Goal: Information Seeking & Learning: Find specific fact

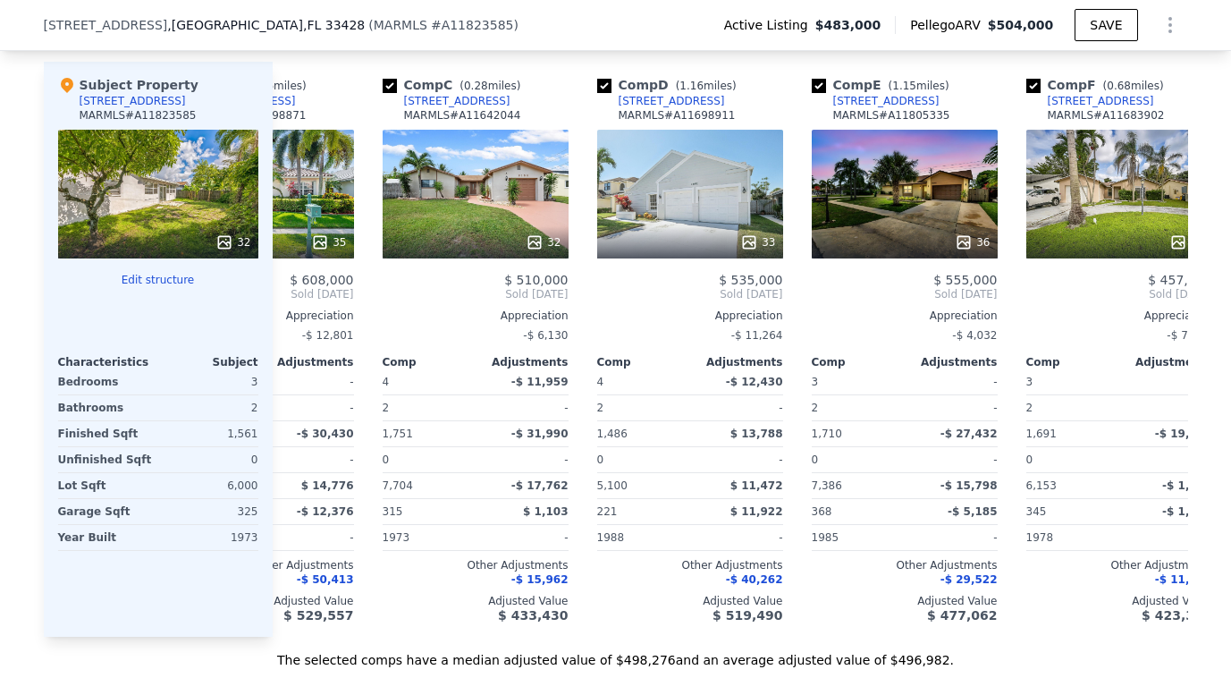
scroll to position [0, 342]
click at [492, 215] on div "32" at bounding box center [475, 194] width 186 height 129
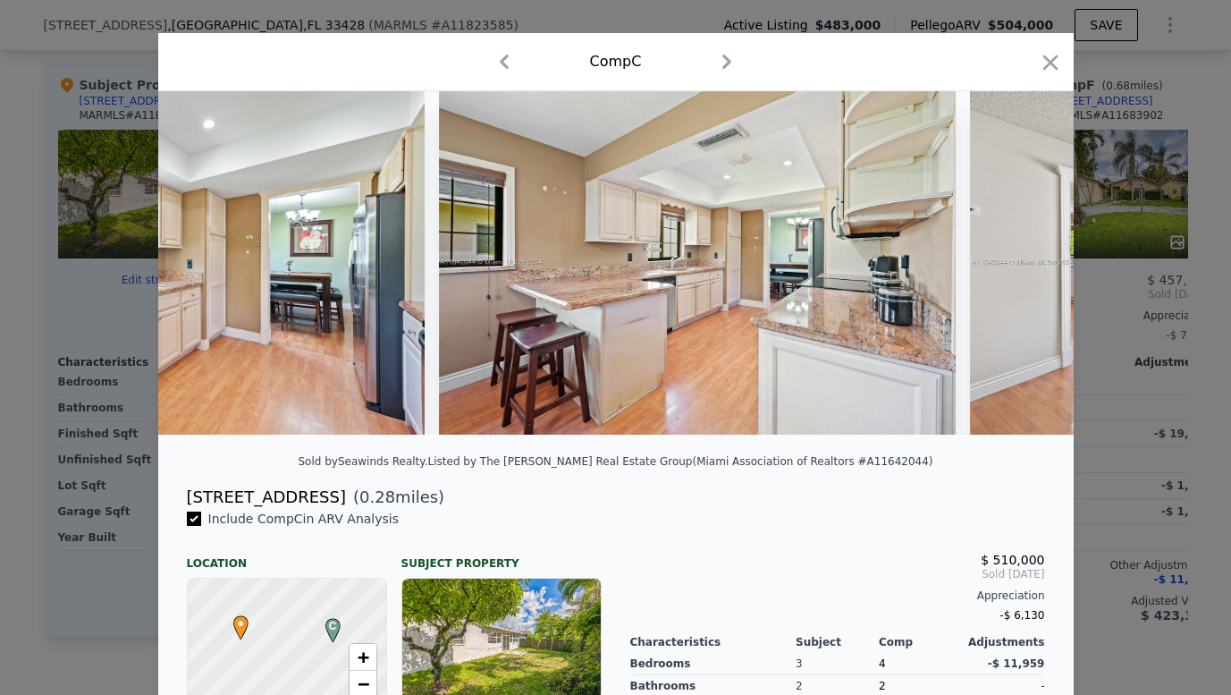
scroll to position [0, 2383]
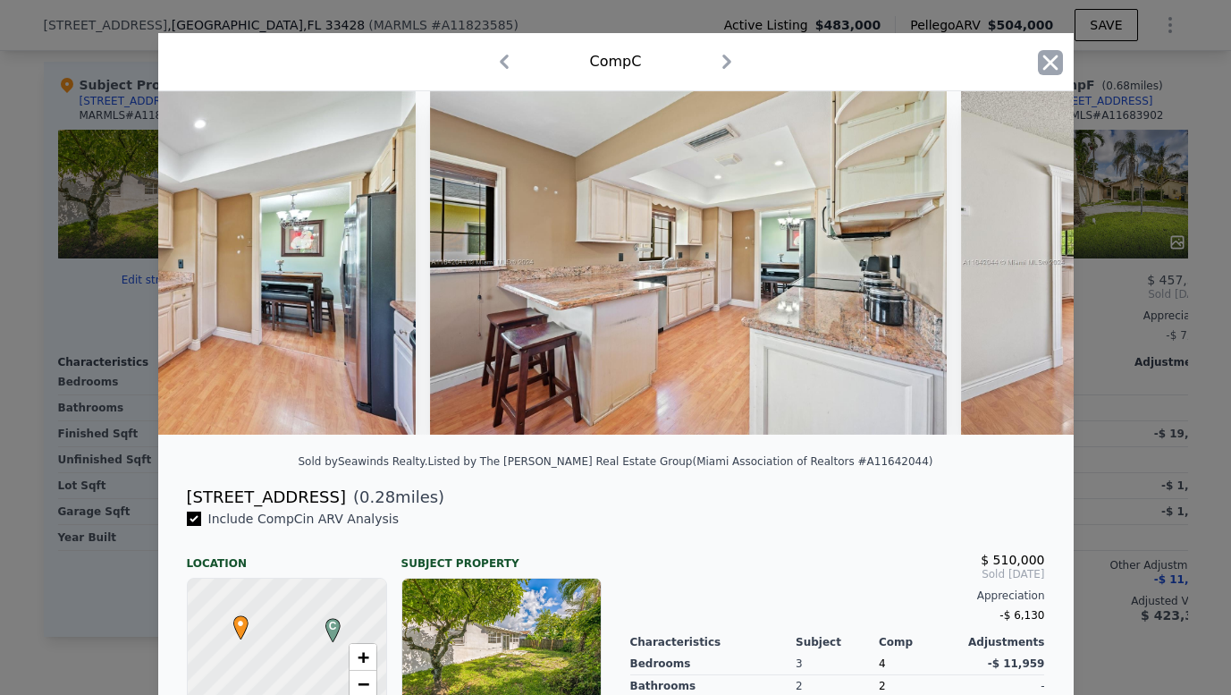
click at [1055, 57] on icon "button" at bounding box center [1049, 62] width 15 height 15
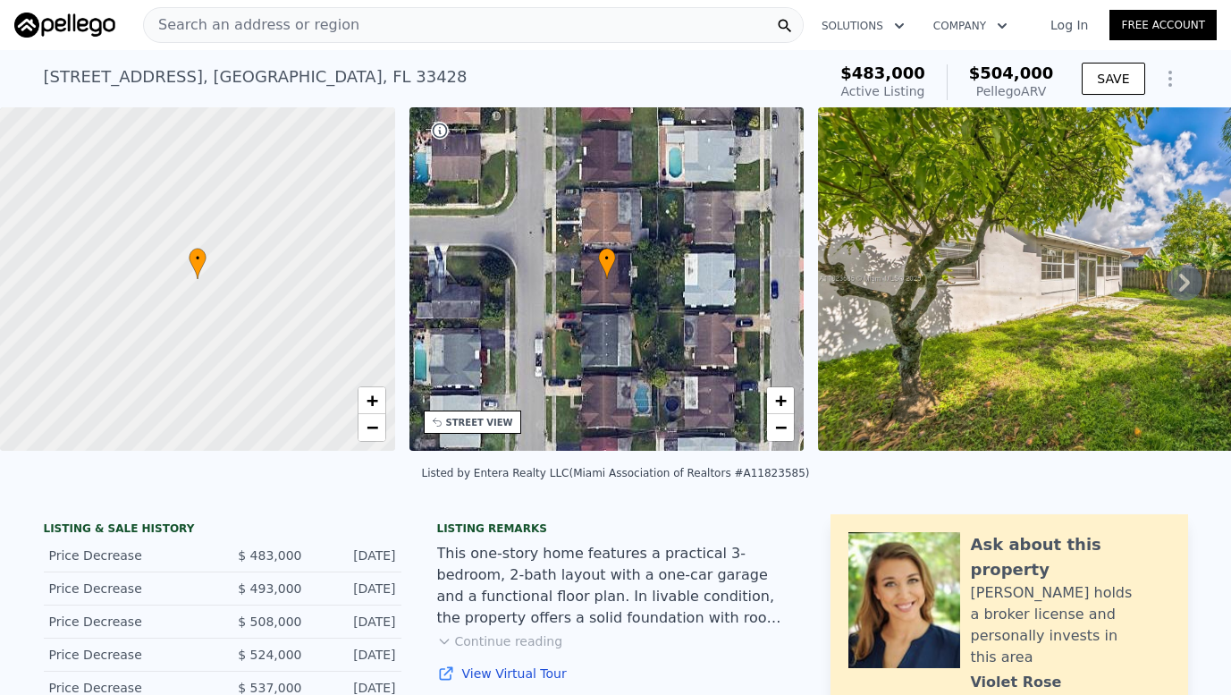
click at [484, 23] on div "Search an address or region" at bounding box center [473, 25] width 661 height 36
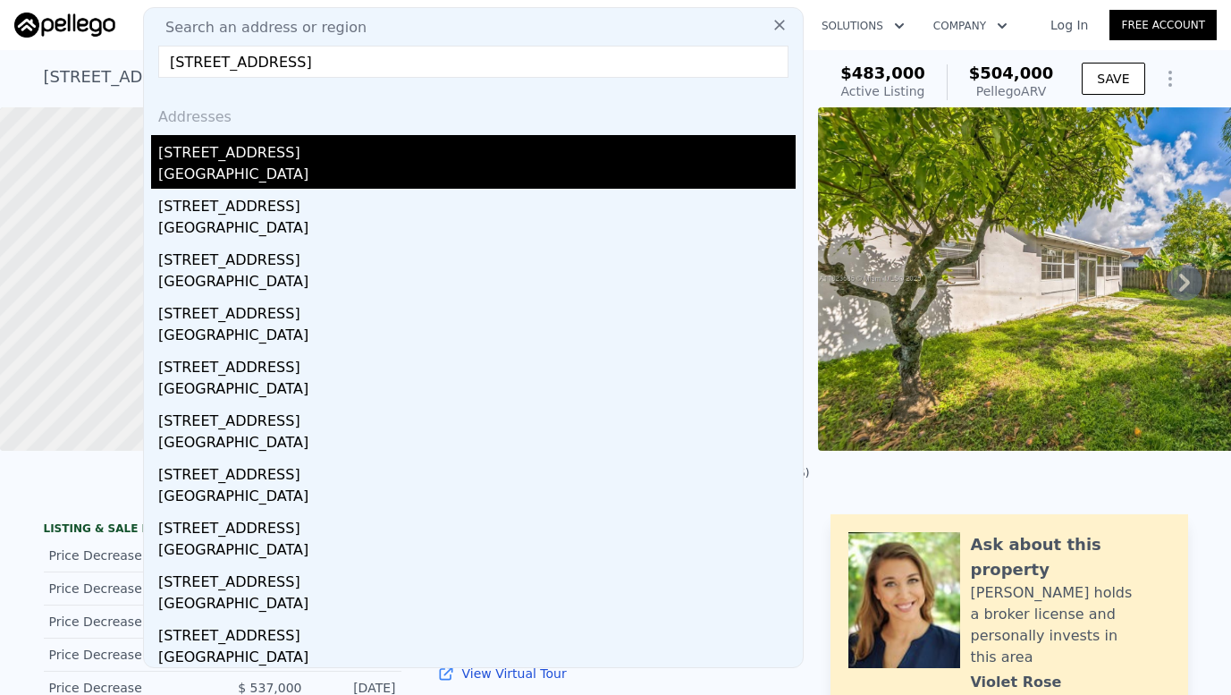
type input "[STREET_ADDRESS]"
click at [369, 155] on div "[STREET_ADDRESS]" at bounding box center [476, 149] width 637 height 29
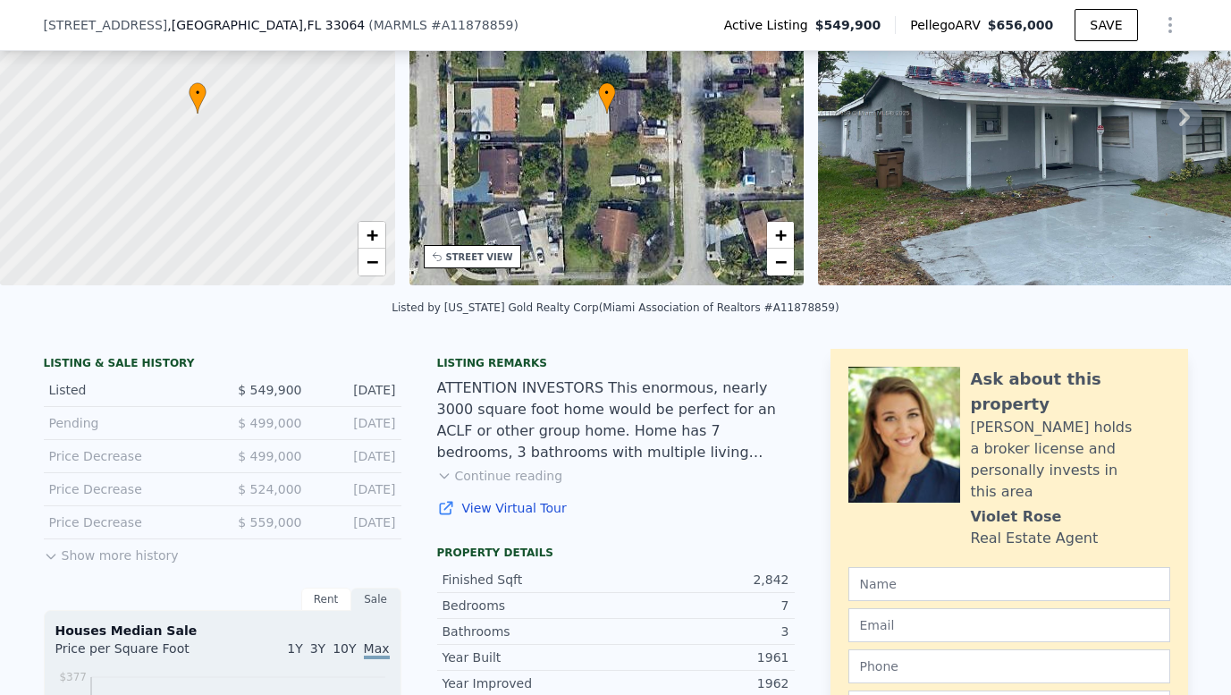
scroll to position [189, 0]
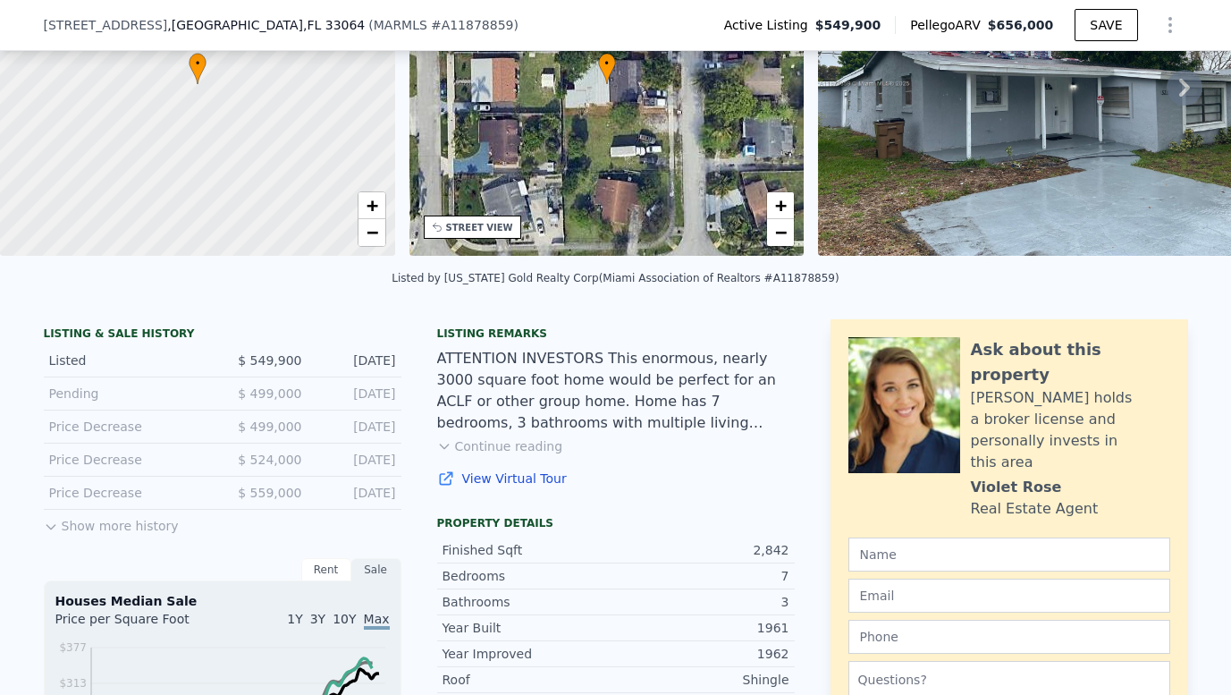
click at [47, 526] on icon at bounding box center [50, 527] width 8 height 4
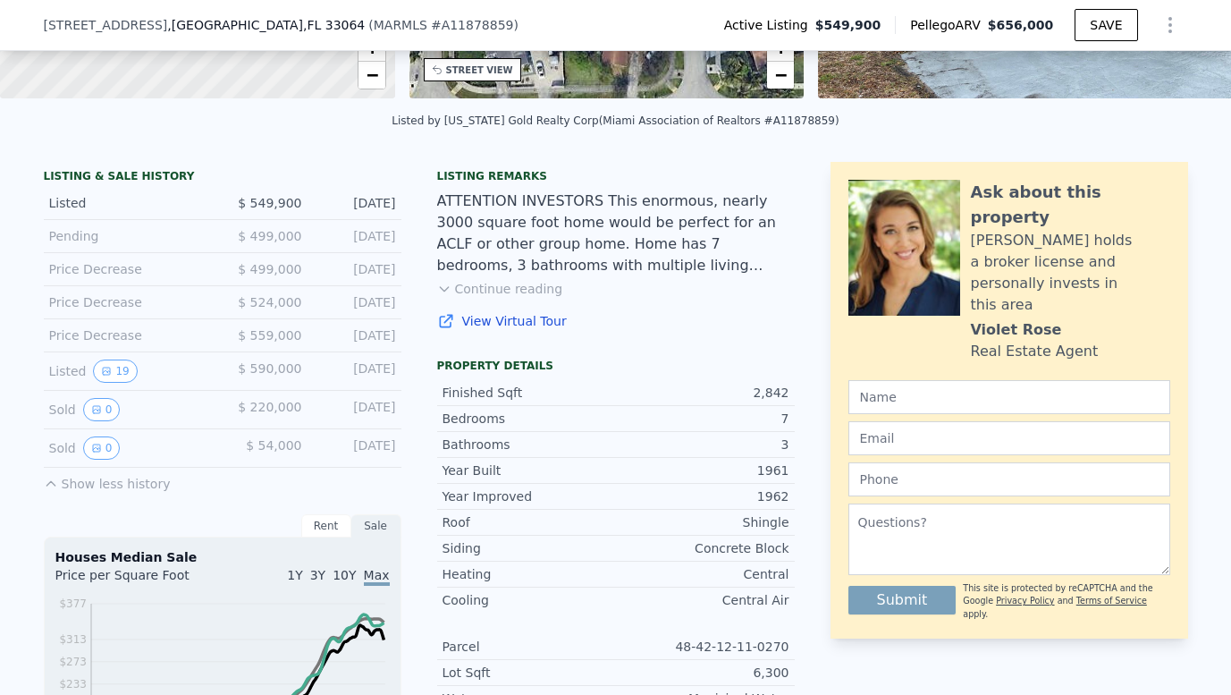
scroll to position [275, 0]
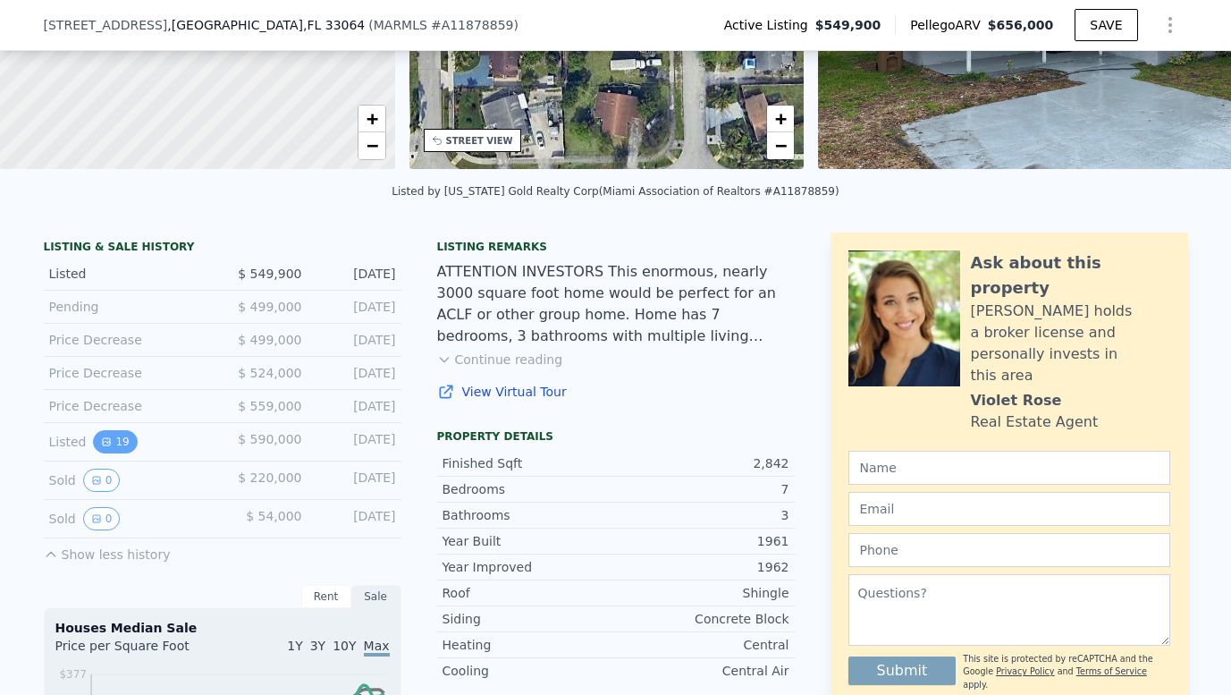
click at [104, 443] on icon "View historical data" at bounding box center [106, 441] width 11 height 11
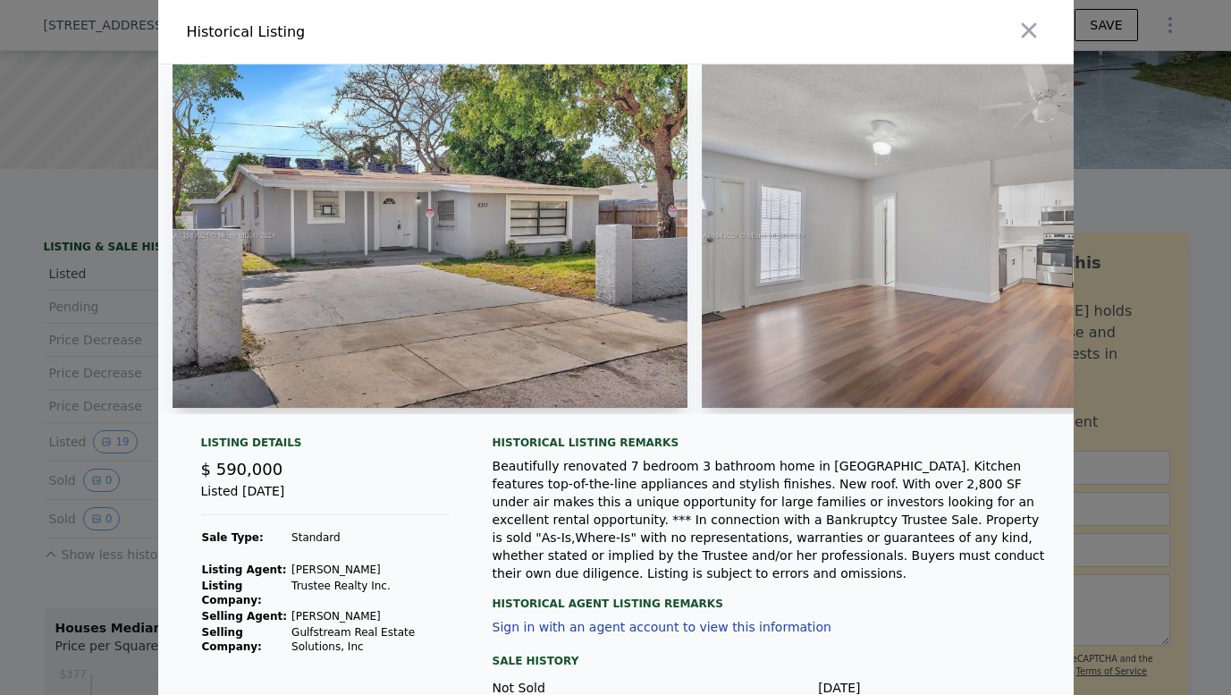
click at [501, 290] on img at bounding box center [430, 235] width 515 height 343
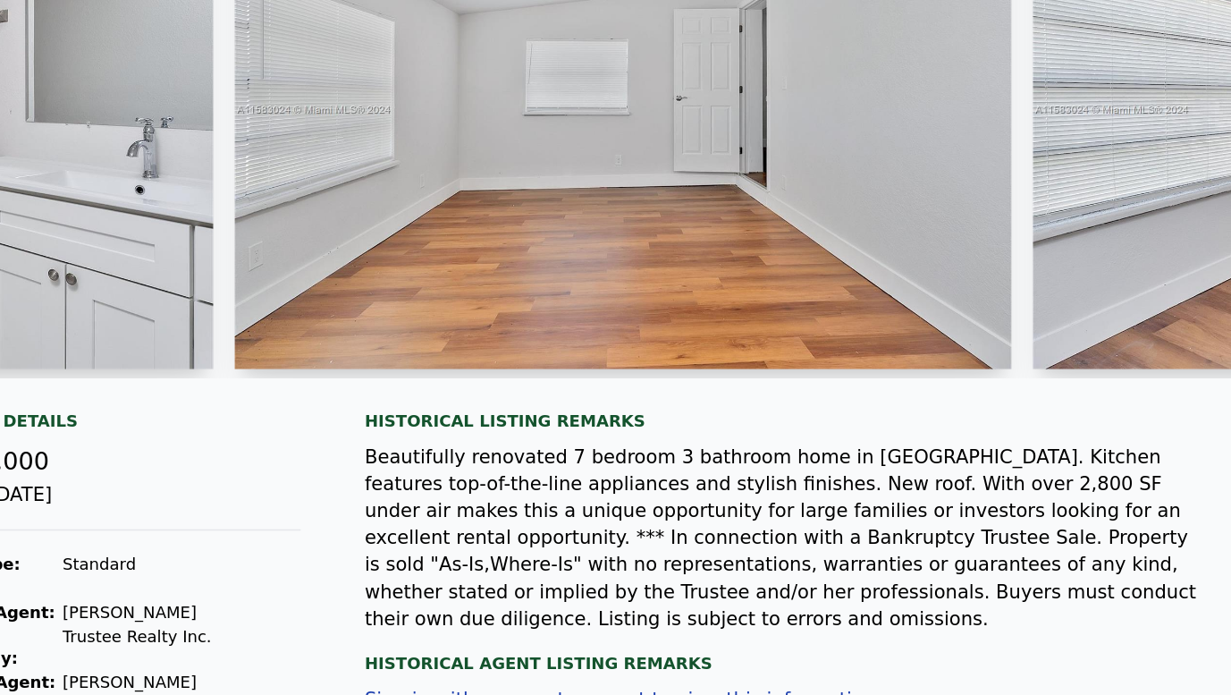
scroll to position [78, 0]
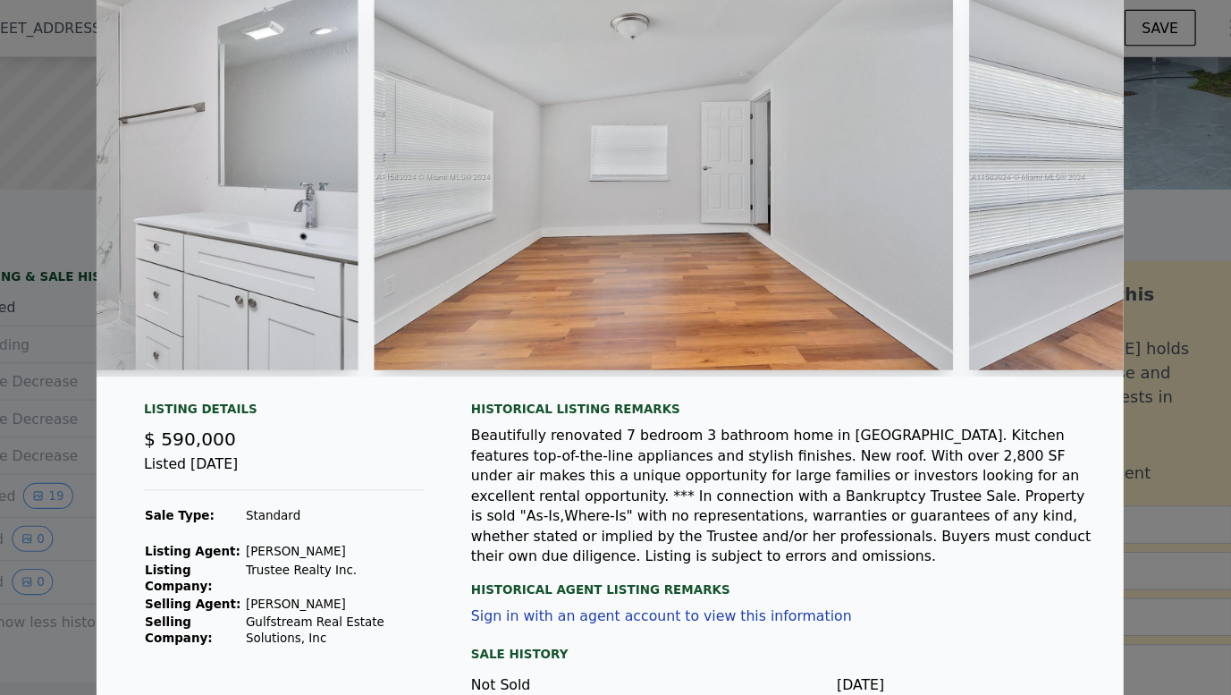
drag, startPoint x: 288, startPoint y: 408, endPoint x: 336, endPoint y: 411, distance: 48.4
click at [336, 411] on div "Listed [DATE]" at bounding box center [325, 420] width 249 height 33
click at [567, 423] on div "Beautifully renovated 7 bedroom 3 bathroom home in [GEOGRAPHIC_DATA]. Kitchen f…" at bounding box center [769, 441] width 552 height 125
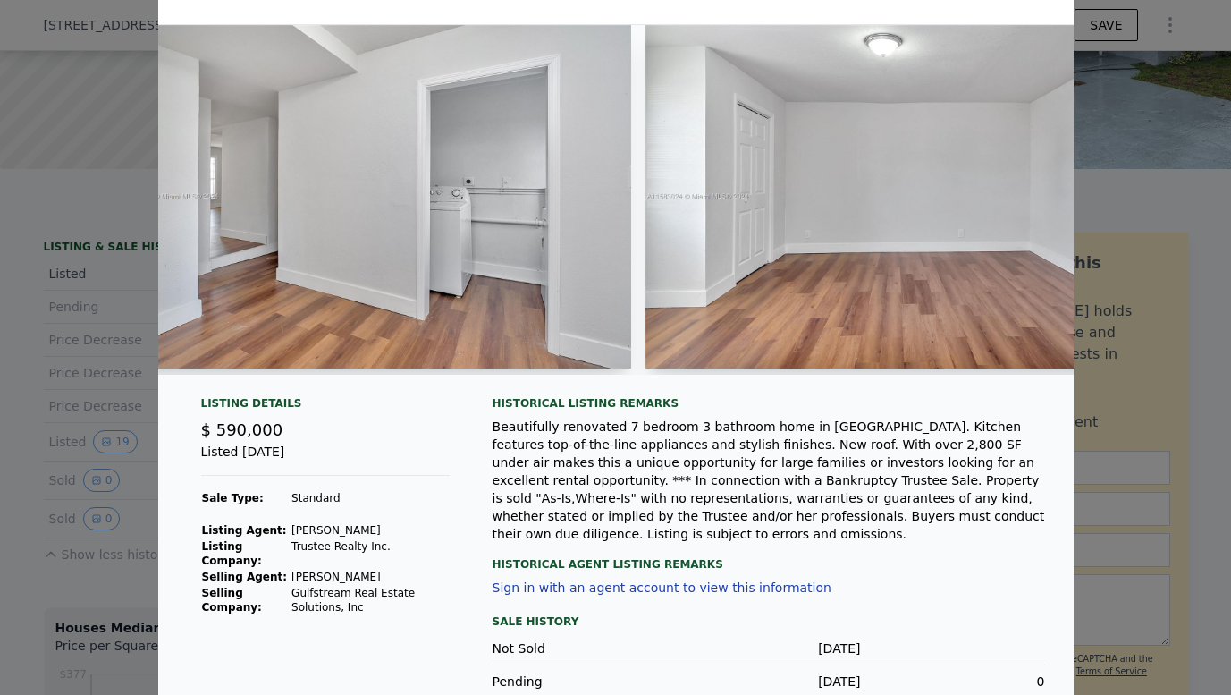
scroll to position [202, 0]
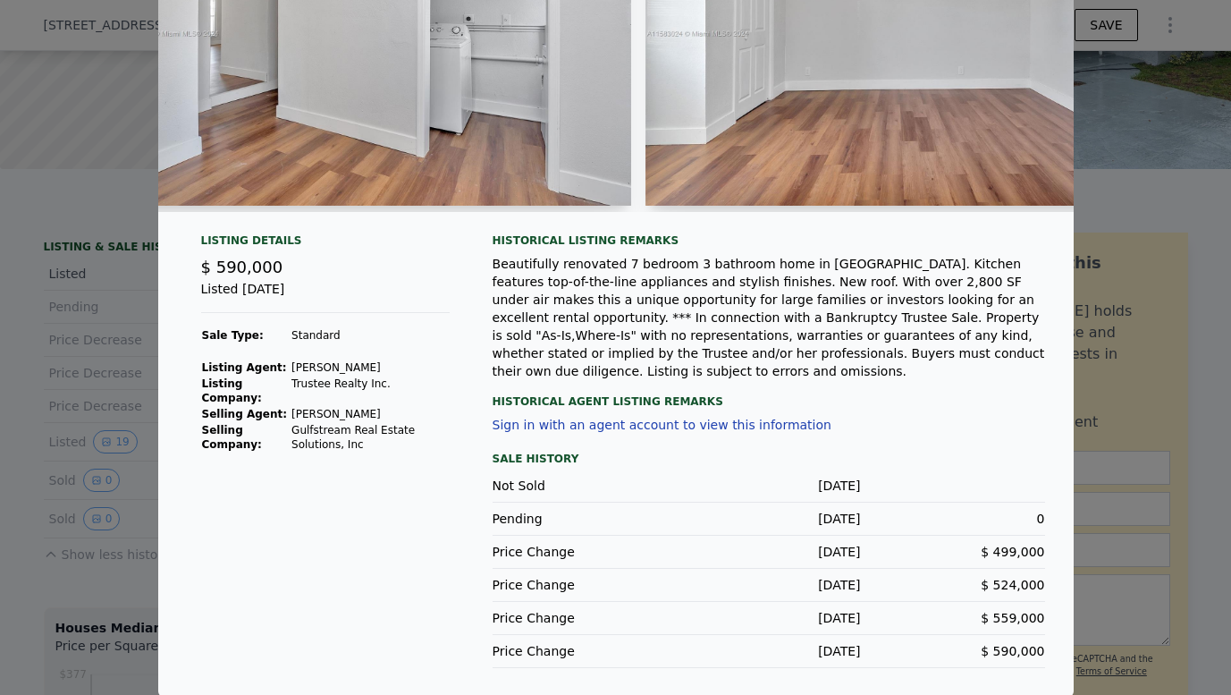
click at [57, 404] on div at bounding box center [615, 347] width 1231 height 695
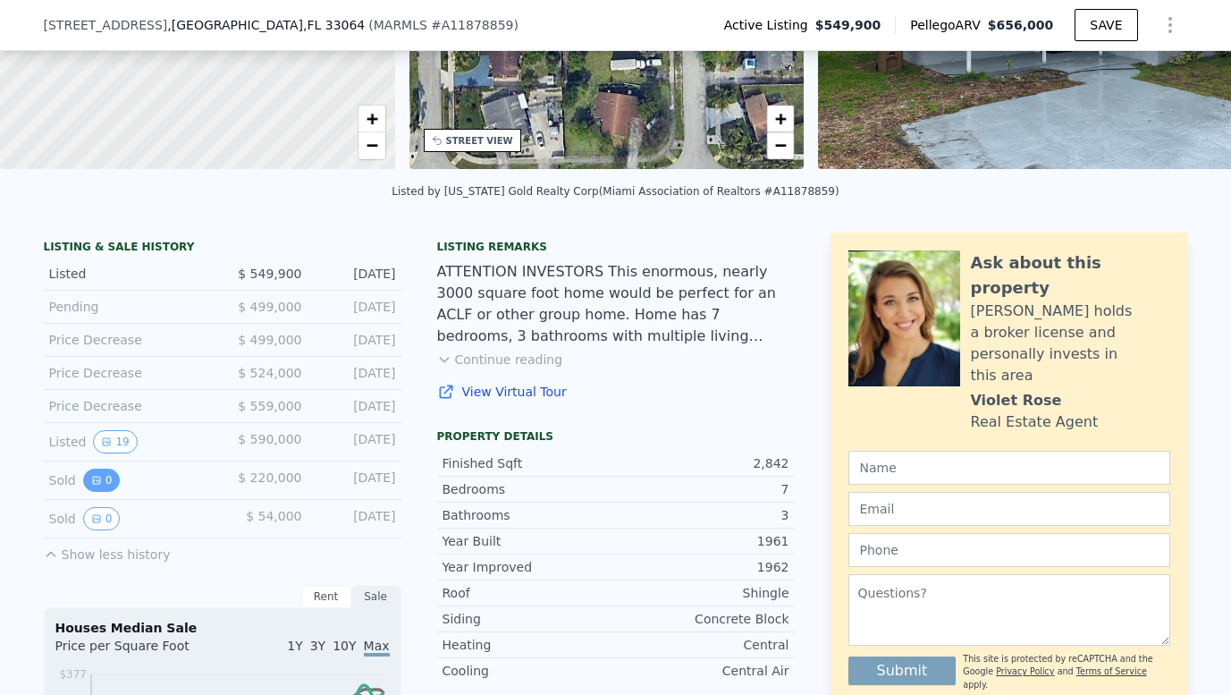
click at [96, 478] on icon "View historical data" at bounding box center [96, 480] width 11 height 11
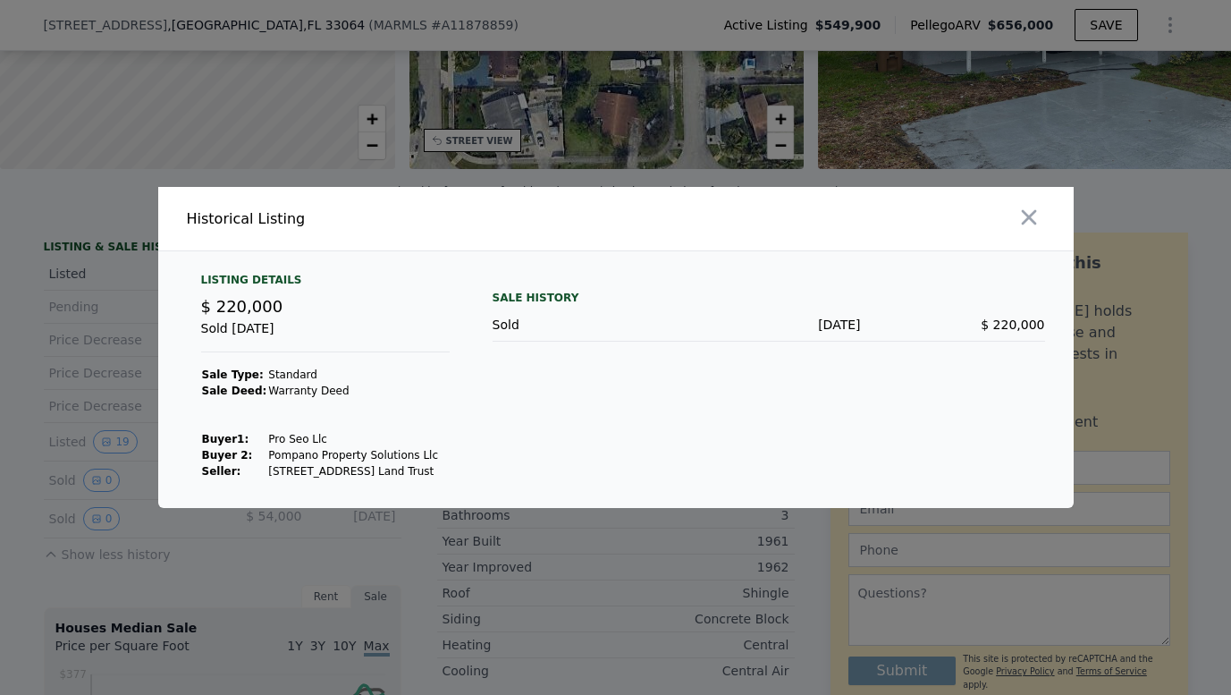
click at [249, 567] on div at bounding box center [615, 347] width 1231 height 695
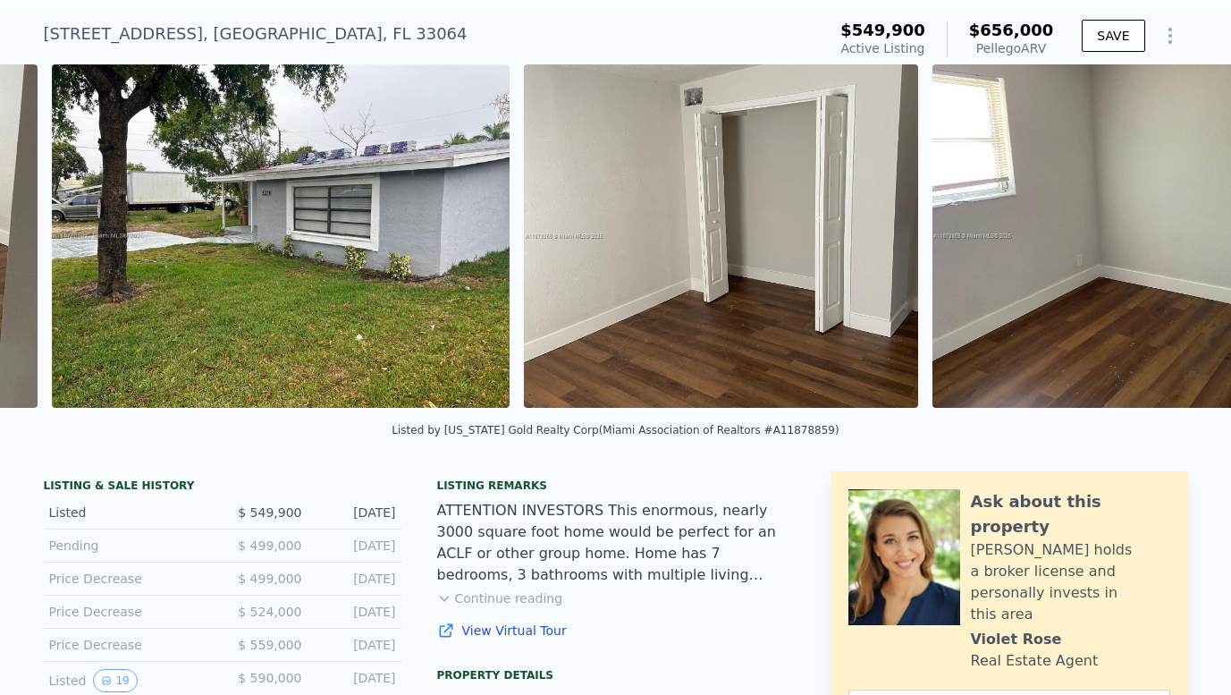
scroll to position [0, 3870]
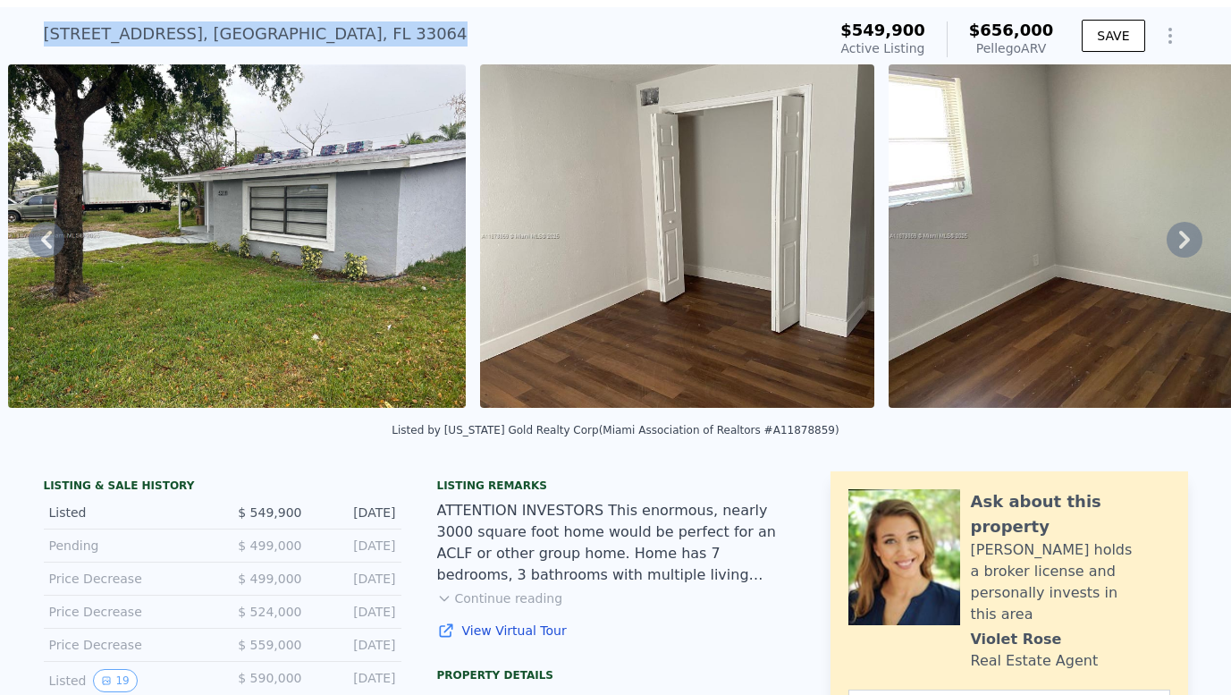
drag, startPoint x: 383, startPoint y: 25, endPoint x: 33, endPoint y: 30, distance: 349.6
click at [33, 30] on div "[STREET_ADDRESS] Active at $549,900 (~ARV $656k ) $549,900 Active Listing $656,…" at bounding box center [615, 35] width 1231 height 57
copy div "[STREET_ADDRESS]"
